Goal: Task Accomplishment & Management: Manage account settings

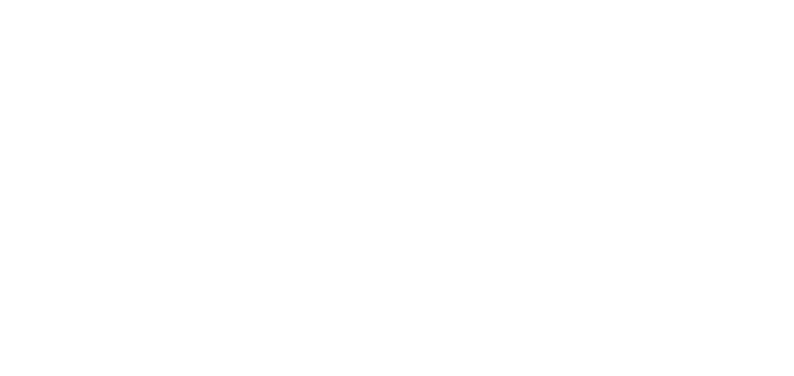
click at [405, 119] on div at bounding box center [397, 188] width 794 height 376
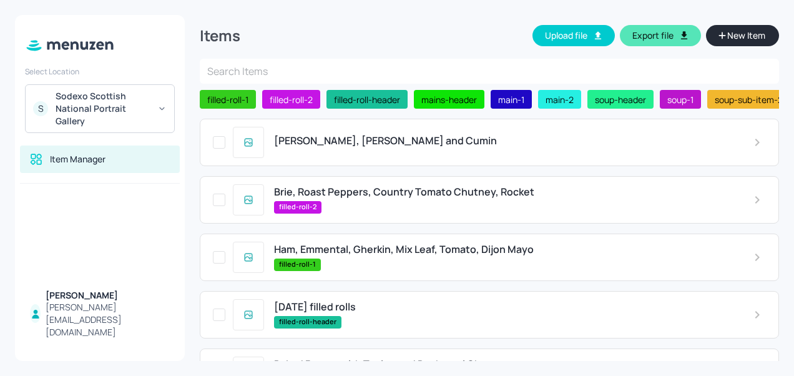
click at [365, 147] on span "[PERSON_NAME], [PERSON_NAME] and Cumin" at bounding box center [385, 141] width 223 height 12
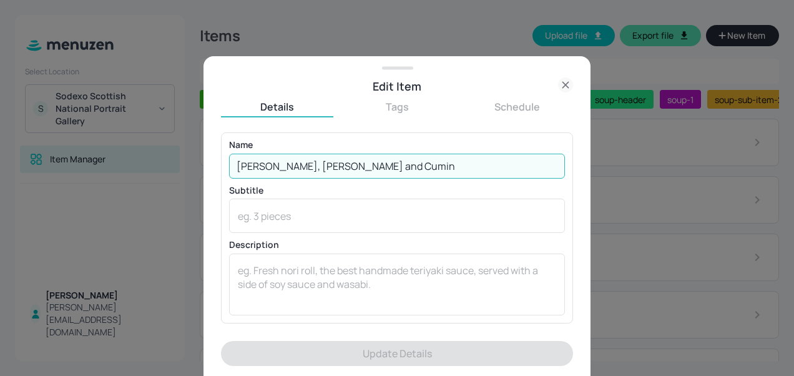
drag, startPoint x: 366, startPoint y: 167, endPoint x: 232, endPoint y: 162, distance: 134.3
click at [232, 162] on input "[PERSON_NAME], [PERSON_NAME] and Cumin" at bounding box center [397, 166] width 336 height 25
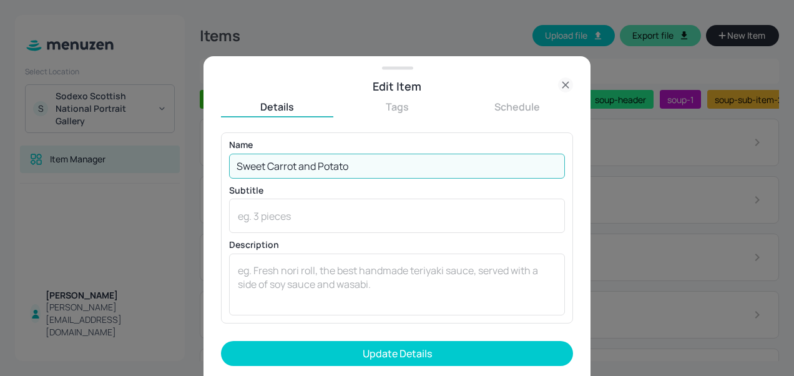
type input "Sweet Carrot and Potato"
click at [221, 341] on button "Update Details" at bounding box center [397, 353] width 352 height 25
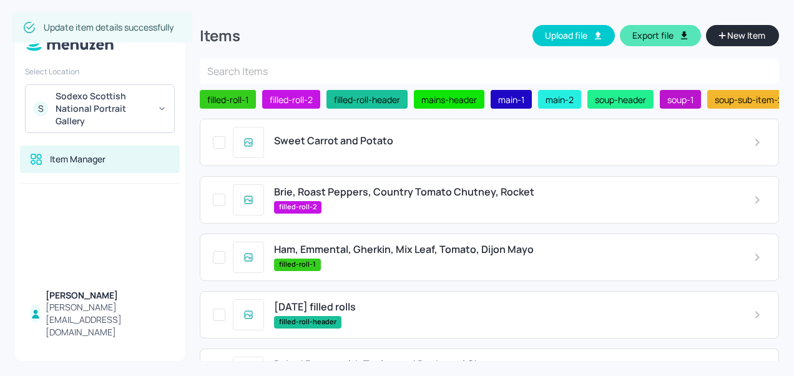
click at [318, 187] on div "Brie, Roast Peppers, Country Tomato Chutney, Rocket filled-roll-2" at bounding box center [489, 199] width 579 height 47
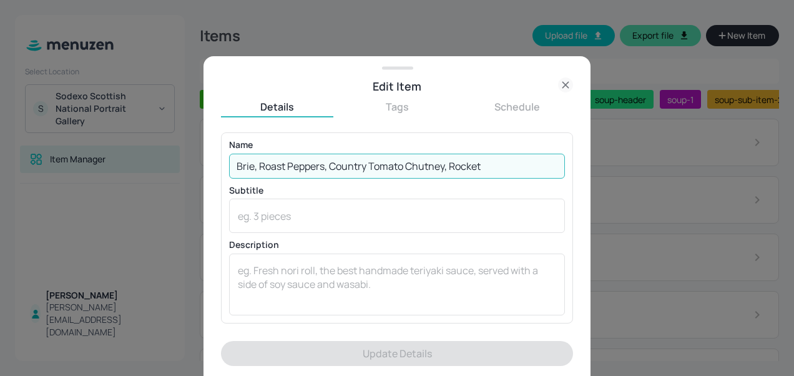
drag, startPoint x: 499, startPoint y: 162, endPoint x: 226, endPoint y: 164, distance: 272.8
click at [226, 164] on div "Name Brie, Roast Peppers, Country Tomato Chutney, Rocket ​ Subtitle x ​ Descrip…" at bounding box center [397, 227] width 352 height 190
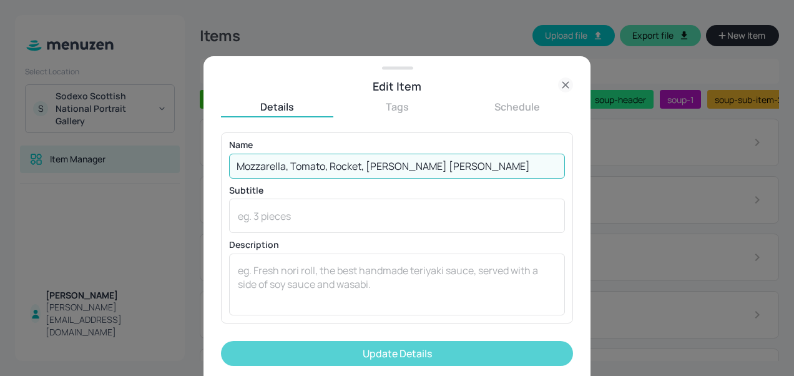
type input "Mozzarella, Tomato, Rocket, Basil Mayo"
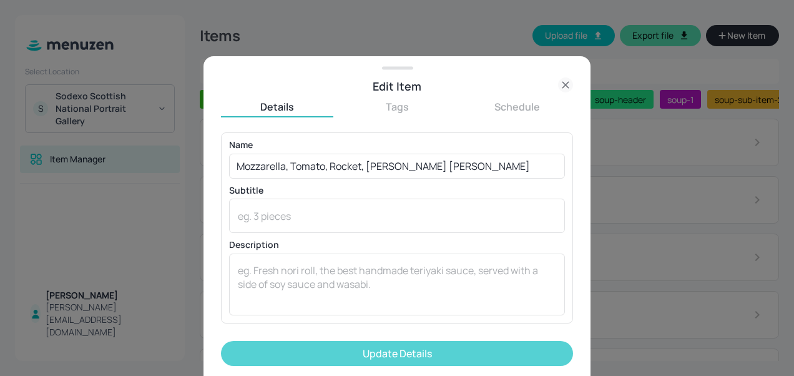
click at [377, 351] on button "Update Details" at bounding box center [397, 353] width 352 height 25
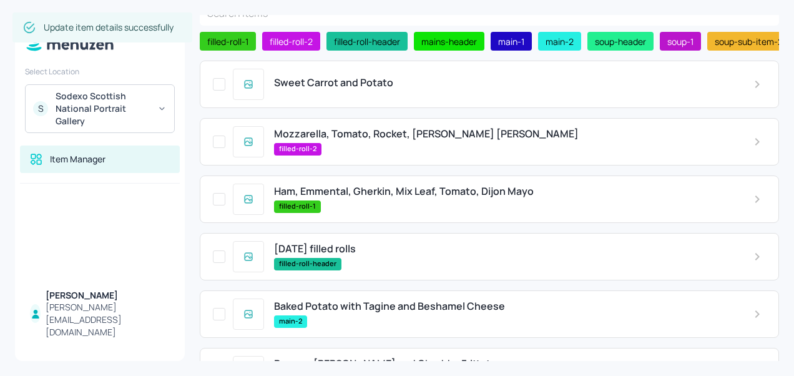
scroll to position [60, 0]
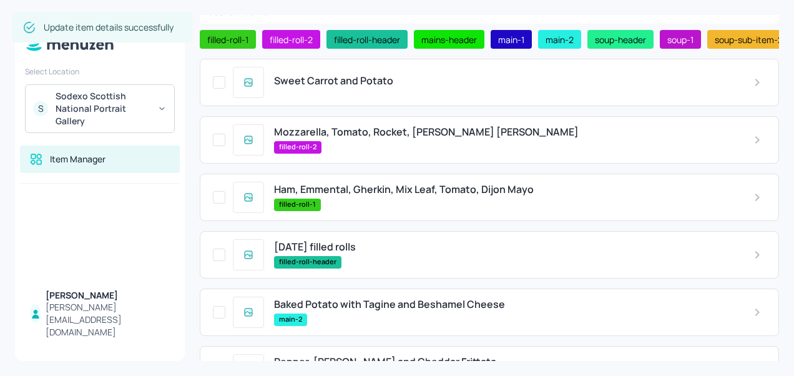
click at [346, 199] on div "Ham, Emmental, Gherkin, Mix Leaf, Tomato, Dijon Mayo filled-roll-1" at bounding box center [503, 197] width 479 height 27
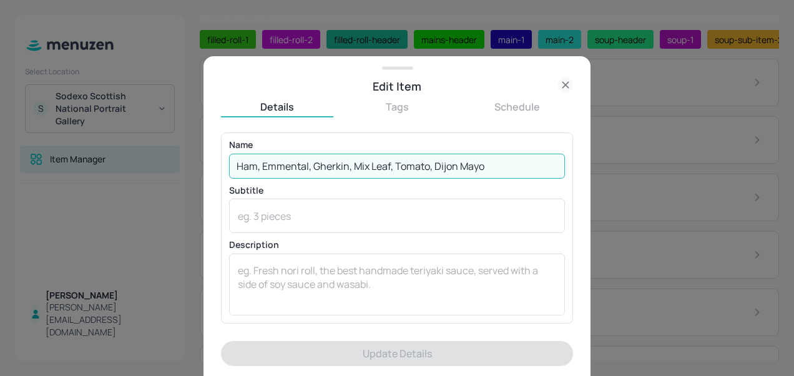
drag, startPoint x: 491, startPoint y: 167, endPoint x: 310, endPoint y: 170, distance: 181.1
click at [310, 170] on input "Ham, Emmental, Gherkin, Mix Leaf, Tomato, Dijon Mayo" at bounding box center [397, 166] width 336 height 25
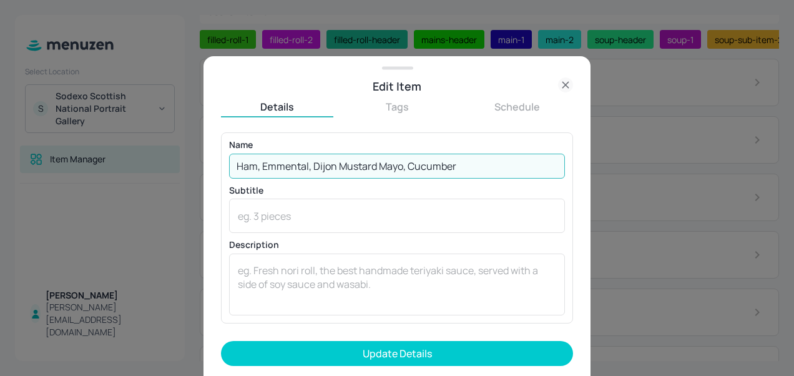
type input "Ham, Emmental, Dijon Mustard Mayo, Cucumber"
click at [221, 341] on button "Update Details" at bounding box center [397, 353] width 352 height 25
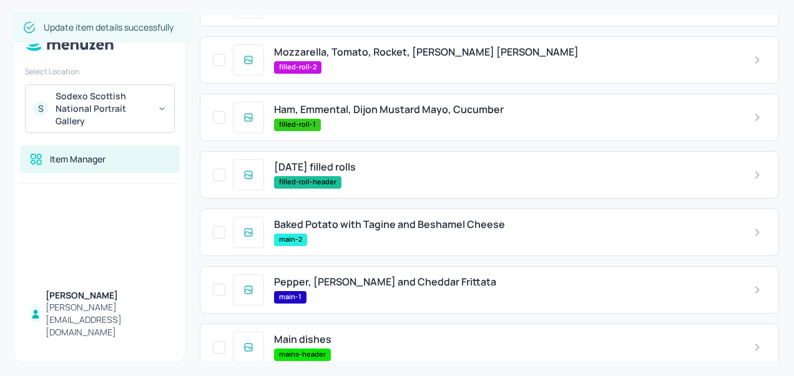
scroll to position [142, 0]
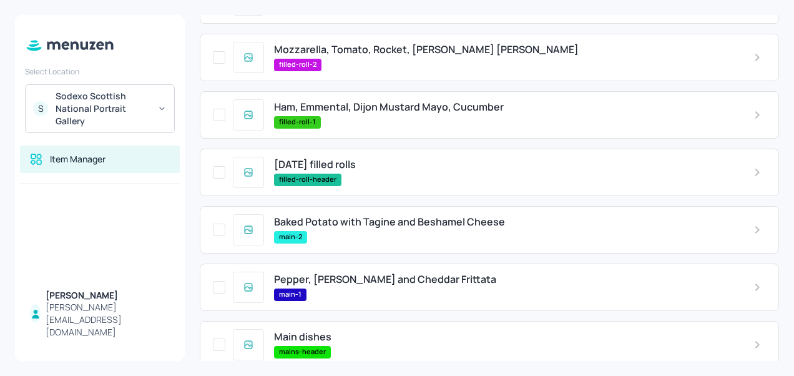
click at [388, 227] on span "Baked Potato with Tagine and Beshamel Cheese" at bounding box center [389, 222] width 231 height 12
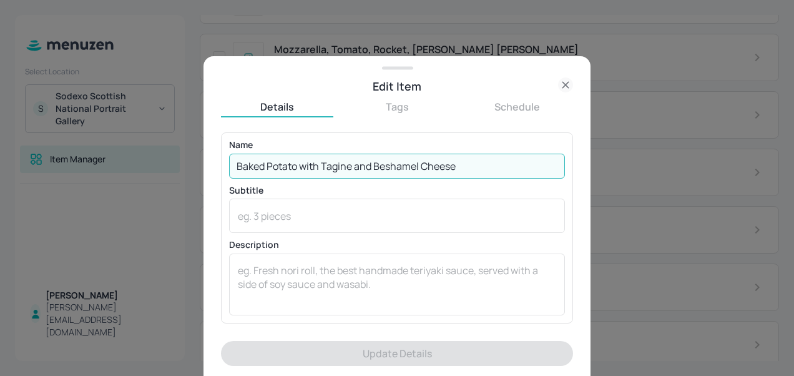
drag, startPoint x: 478, startPoint y: 167, endPoint x: 228, endPoint y: 170, distance: 249.7
click at [229, 170] on input "Baked Potato with Tagine and Beshamel Cheese" at bounding box center [397, 166] width 336 height 25
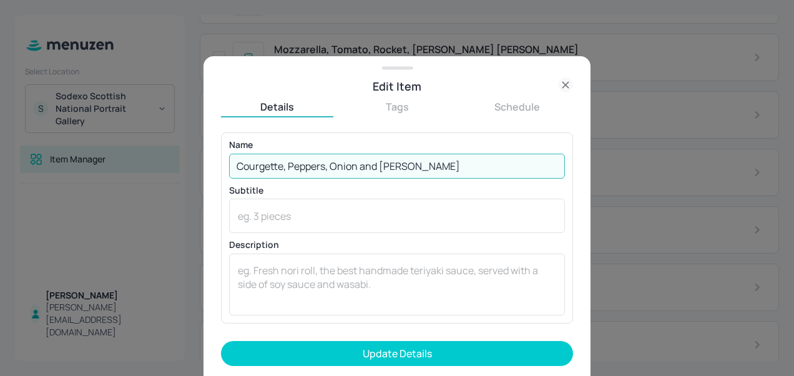
type input "Courgette, Peppers, Onion and Brie Frittata"
click at [221, 341] on button "Update Details" at bounding box center [397, 353] width 352 height 25
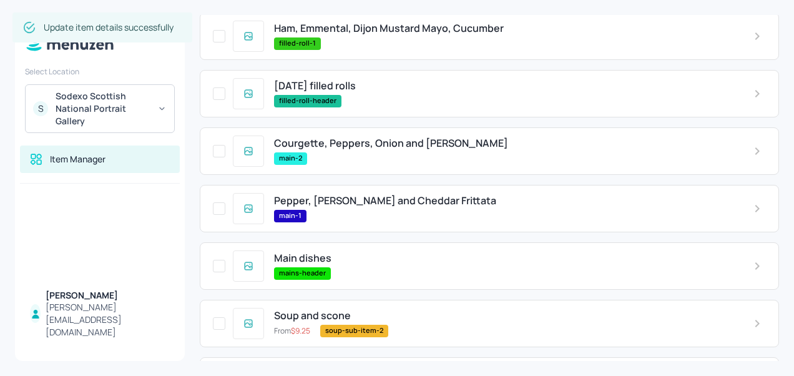
scroll to position [226, 0]
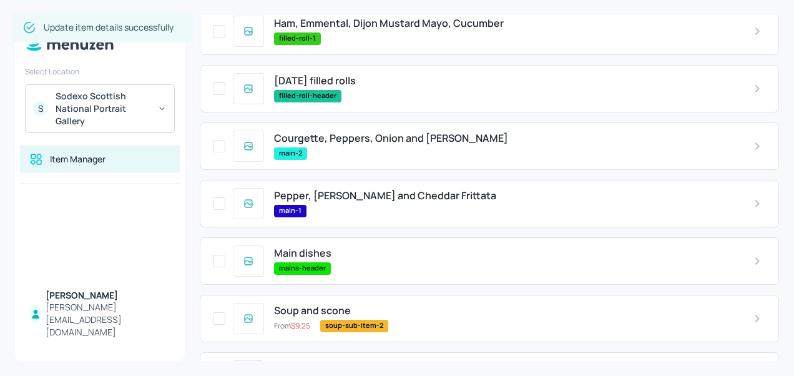
click at [340, 192] on span "Pepper, Onion and Cheddar Frittata" at bounding box center [385, 196] width 222 height 12
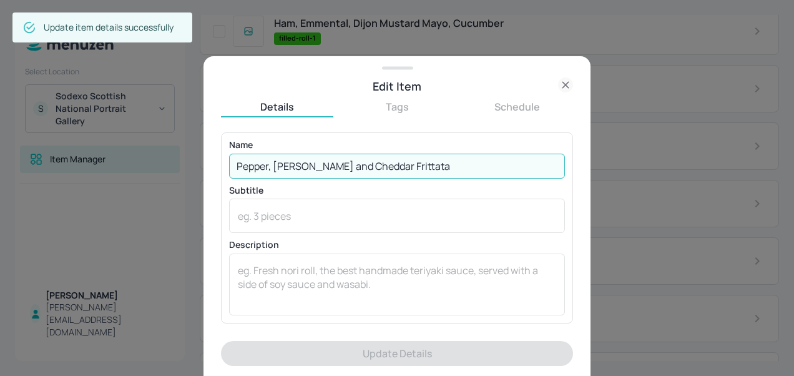
drag, startPoint x: 406, startPoint y: 159, endPoint x: 220, endPoint y: 169, distance: 186.3
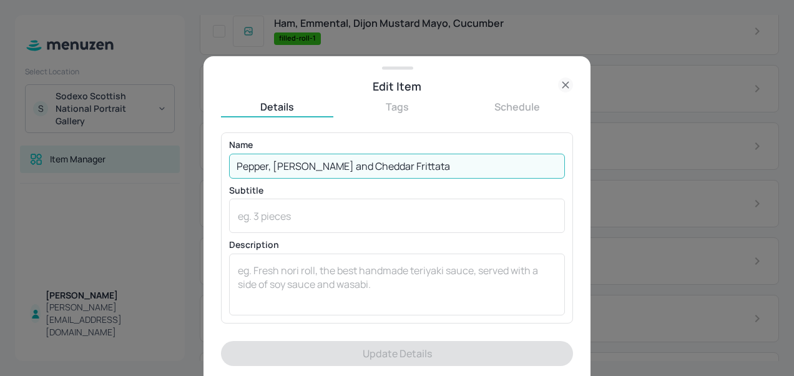
drag, startPoint x: 220, startPoint y: 169, endPoint x: 433, endPoint y: 163, distance: 213.6
click at [433, 163] on input "Pepper, Onion and Cheddar Frittata" at bounding box center [397, 166] width 336 height 25
drag, startPoint x: 378, startPoint y: 157, endPoint x: 425, endPoint y: 147, distance: 47.3
click at [425, 147] on p "Name" at bounding box center [397, 144] width 336 height 9
drag, startPoint x: 406, startPoint y: 165, endPoint x: 229, endPoint y: 171, distance: 176.8
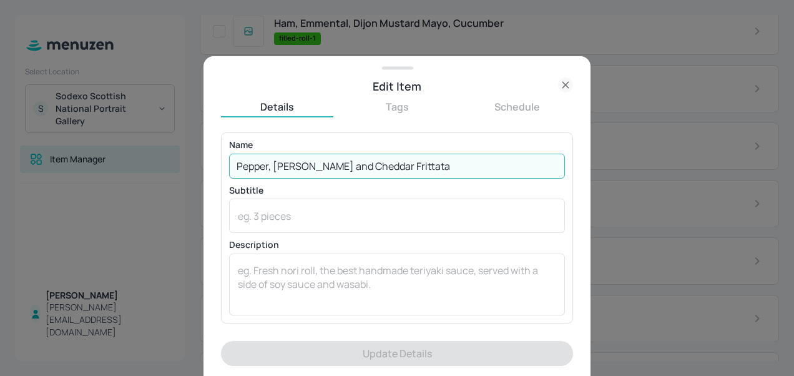
click at [229, 171] on input "Pepper, Onion and Cheddar Frittata" at bounding box center [397, 166] width 336 height 25
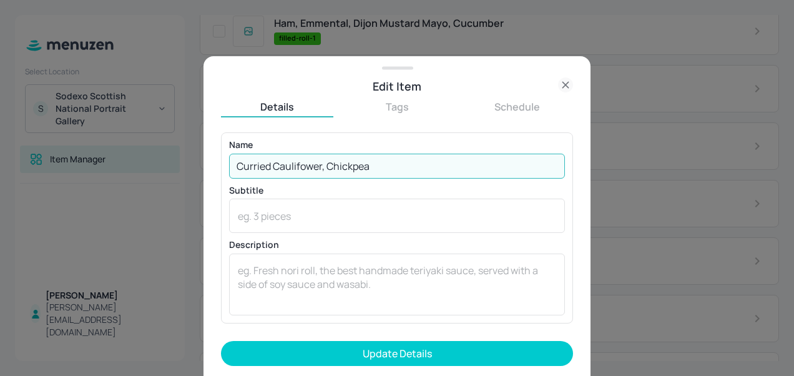
click at [302, 169] on input "Curried Caulifower, Chickpea" at bounding box center [397, 166] width 336 height 25
type input "Curried Cauliflower, Chickpea, Spinach and Feta Gnokki"
click at [221, 341] on button "Update Details" at bounding box center [397, 353] width 352 height 25
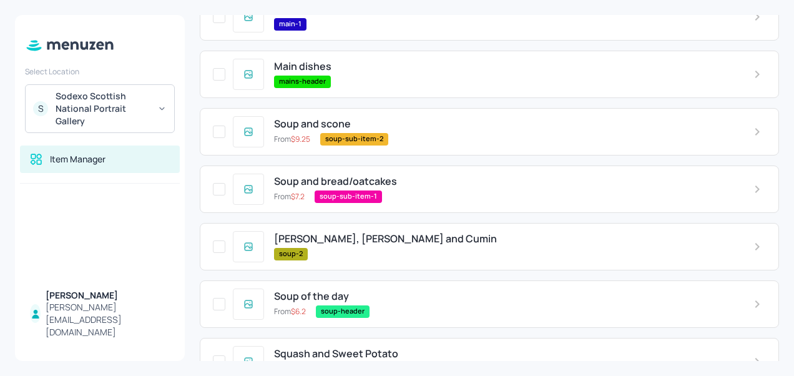
scroll to position [446, 0]
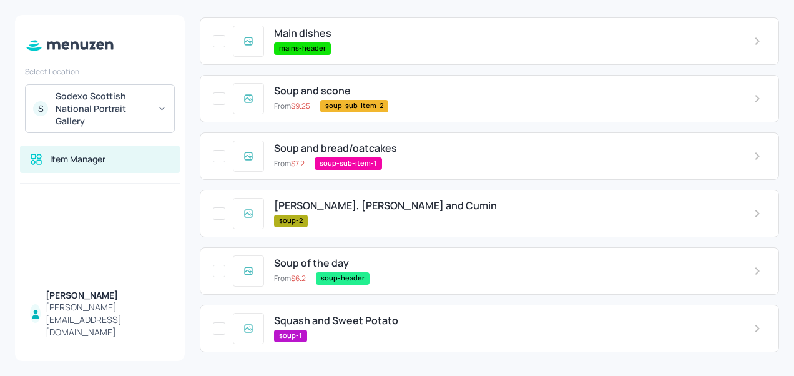
click at [391, 209] on span "Swede, Carrot and Cumin" at bounding box center [385, 206] width 223 height 12
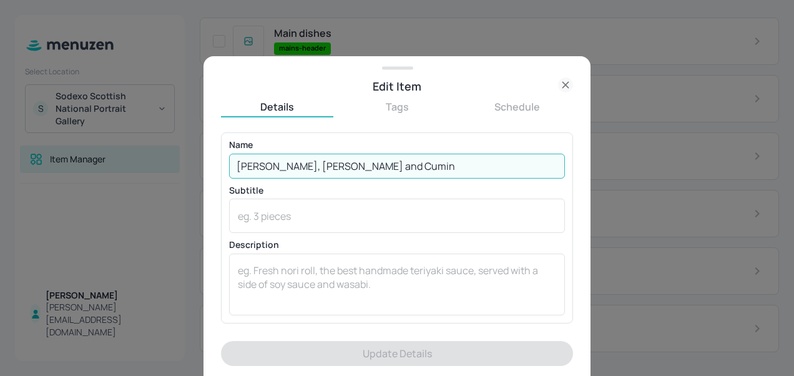
drag, startPoint x: 358, startPoint y: 166, endPoint x: 228, endPoint y: 166, distance: 129.9
click at [228, 166] on div "Name Swede, Carrot and Cumin ​ Subtitle x ​ Description x ​" at bounding box center [397, 227] width 352 height 190
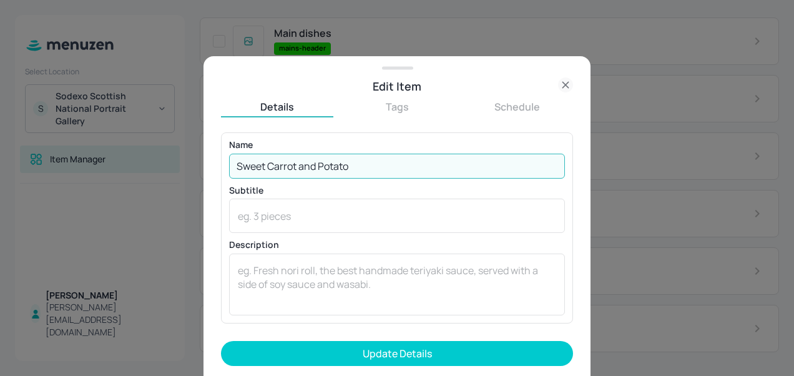
type input "Sweet Carrot and Potato"
click at [221, 341] on button "Update Details" at bounding box center [397, 353] width 352 height 25
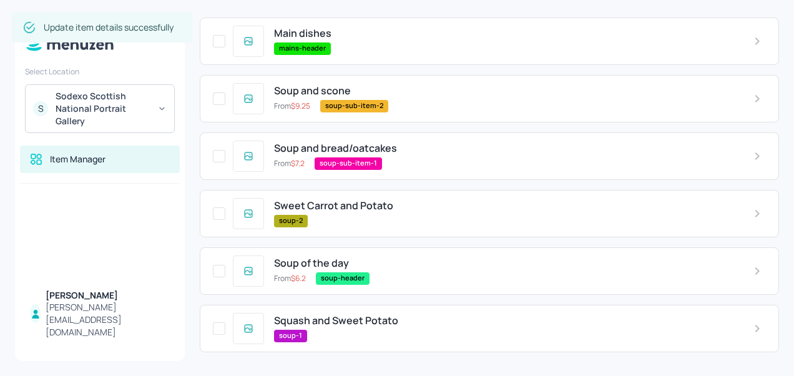
click at [345, 325] on span "Squash and Sweet Potato" at bounding box center [336, 321] width 124 height 12
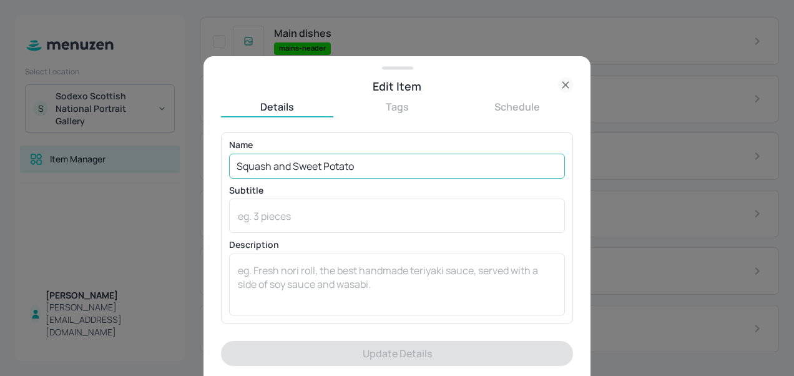
click at [286, 167] on input "Squash and Sweet Potato" at bounding box center [397, 166] width 336 height 25
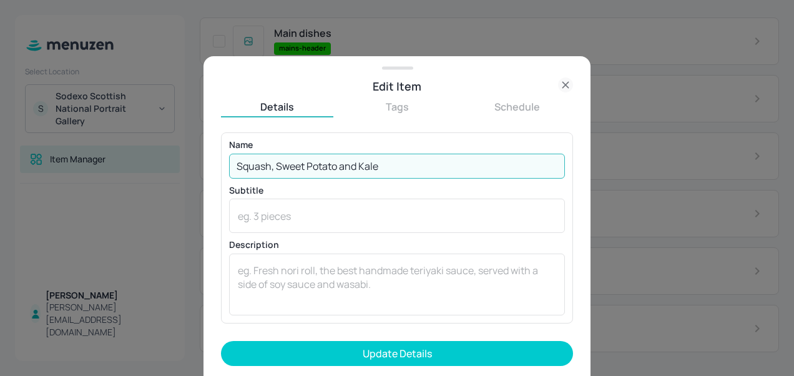
type input "Squash, Sweet Potato and Kale"
click at [221, 341] on button "Update Details" at bounding box center [397, 353] width 352 height 25
